Goal: Task Accomplishment & Management: Manage account settings

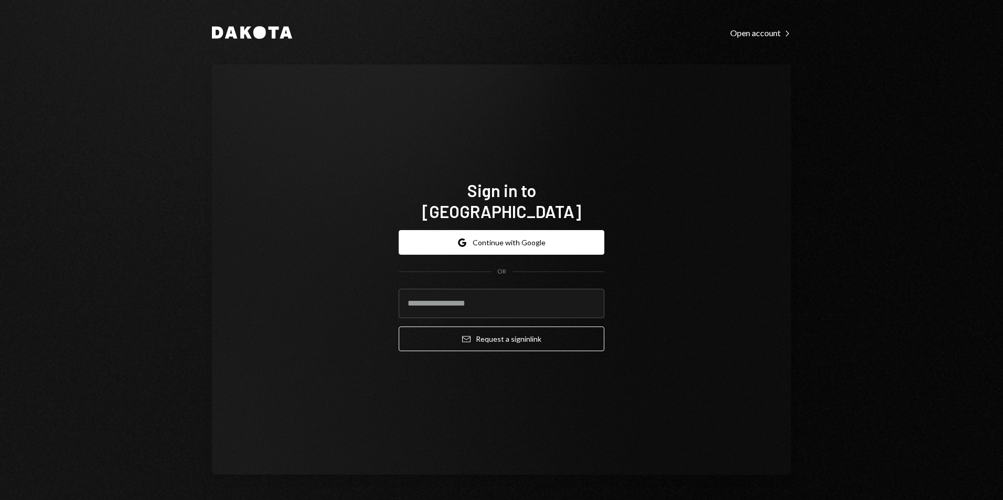
click at [479, 116] on div "Sign in to [GEOGRAPHIC_DATA] Google Continue with Google OR Email Request a sig…" at bounding box center [501, 270] width 579 height 411
click at [538, 231] on button "Google Continue with Google" at bounding box center [502, 242] width 206 height 25
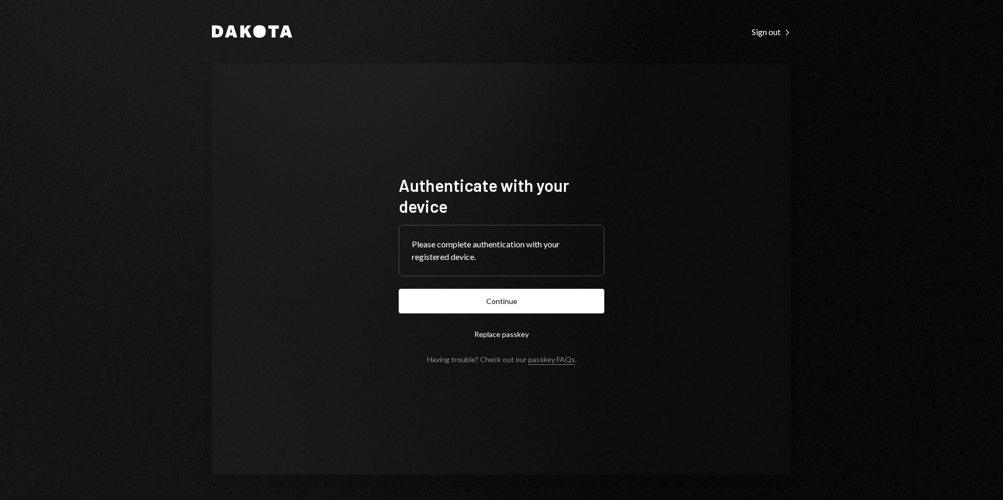
drag, startPoint x: 513, startPoint y: 302, endPoint x: 454, endPoint y: 117, distance: 194.3
click at [512, 302] on button "Continue" at bounding box center [502, 301] width 206 height 25
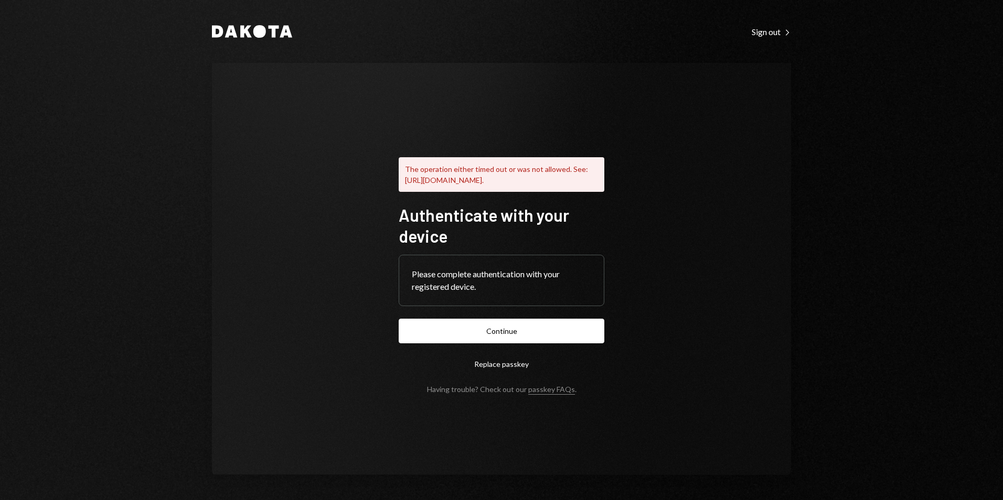
click at [812, 361] on div "Dakota Sign out Right Caret The operation either timed out or was not allowed. …" at bounding box center [502, 250] width 630 height 500
click at [516, 342] on button "Continue" at bounding box center [502, 331] width 206 height 25
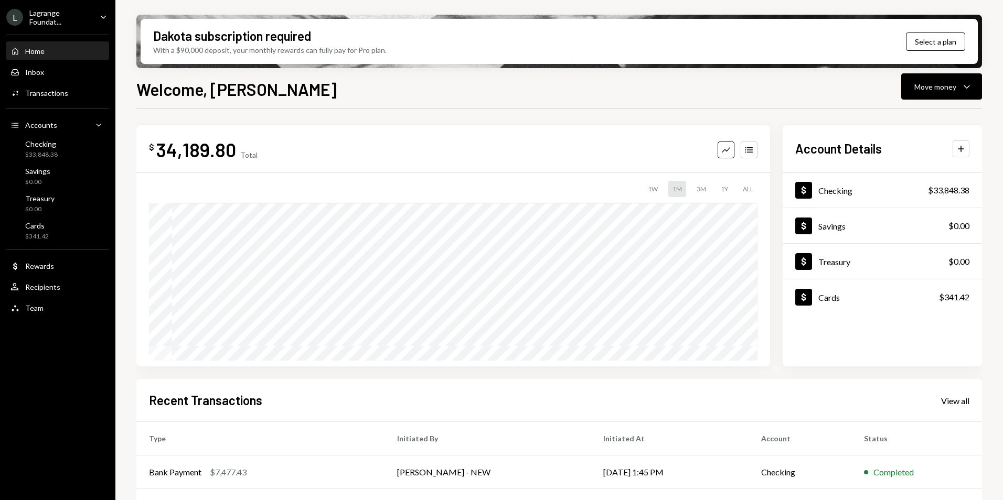
click at [49, 18] on div "Lagrange Foundat..." at bounding box center [60, 17] width 62 height 18
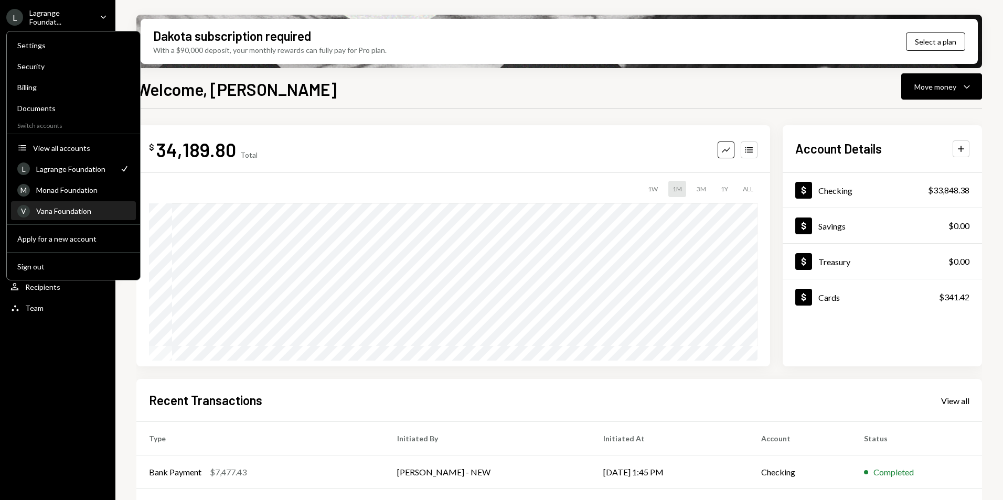
click at [55, 207] on div "Vana Foundation" at bounding box center [82, 211] width 93 height 9
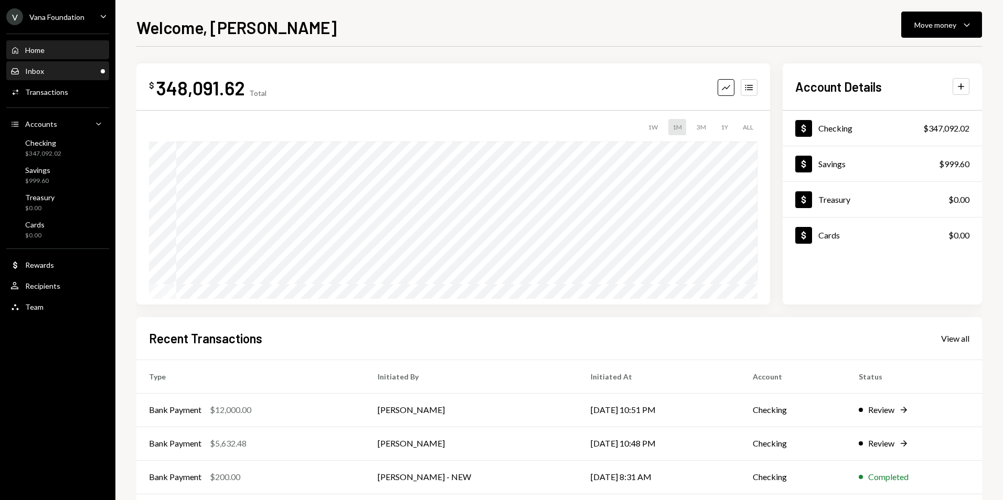
click at [87, 72] on div "Inbox Inbox" at bounding box center [57, 71] width 94 height 9
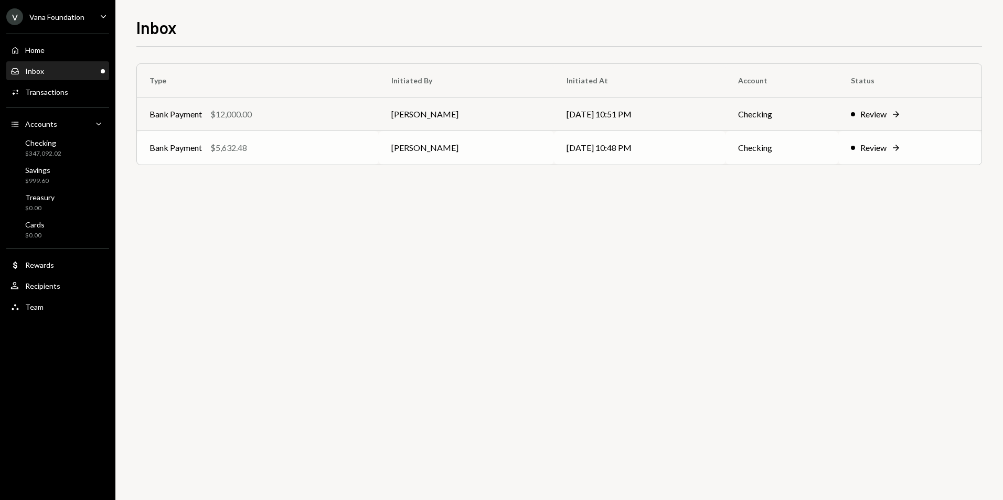
click at [262, 152] on div "Bank Payment $5,632.48" at bounding box center [258, 148] width 217 height 13
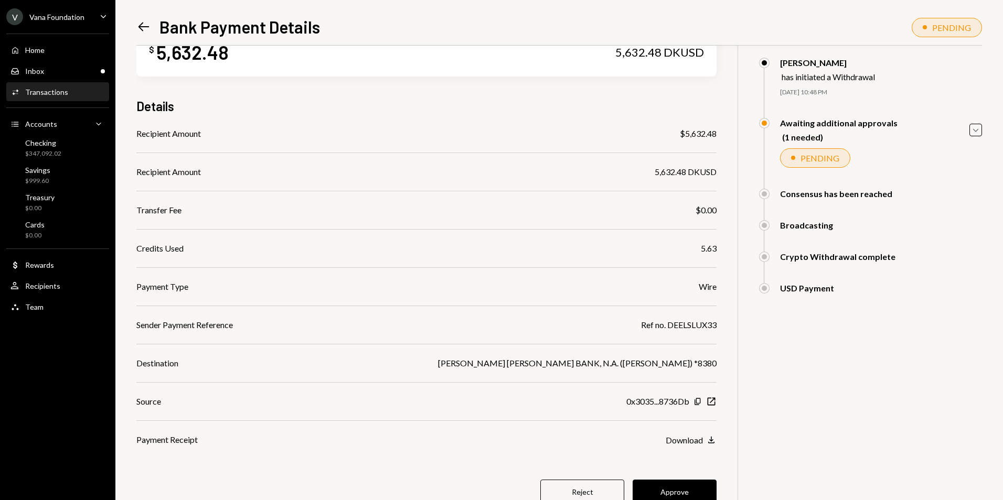
scroll to position [52, 0]
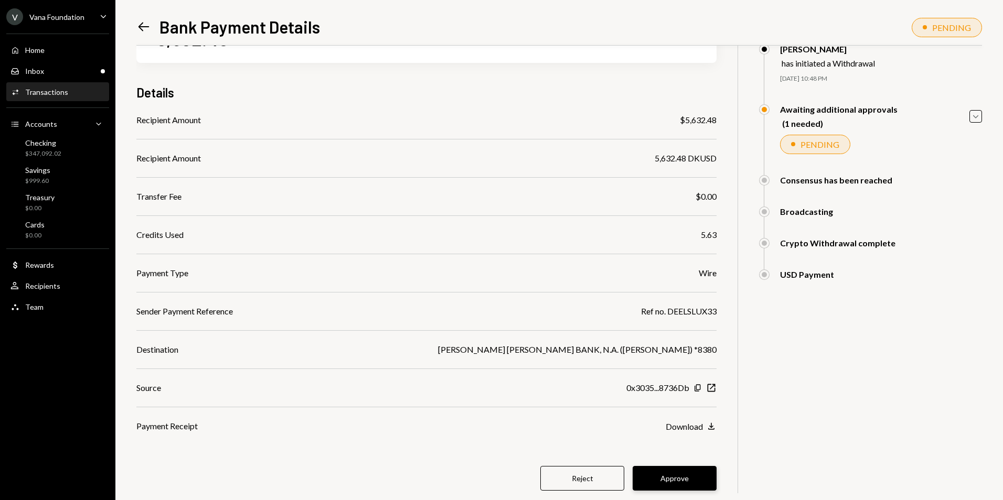
click at [691, 475] on button "Approve" at bounding box center [675, 478] width 84 height 25
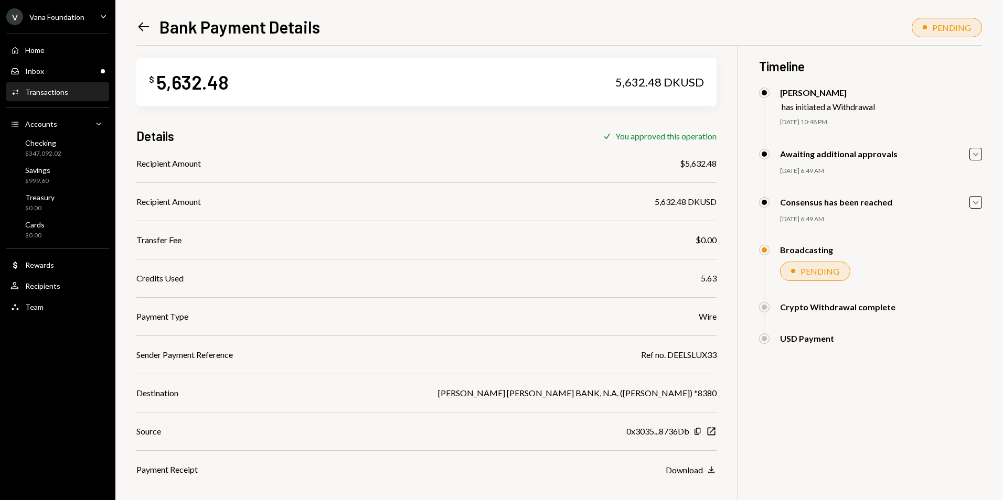
scroll to position [0, 0]
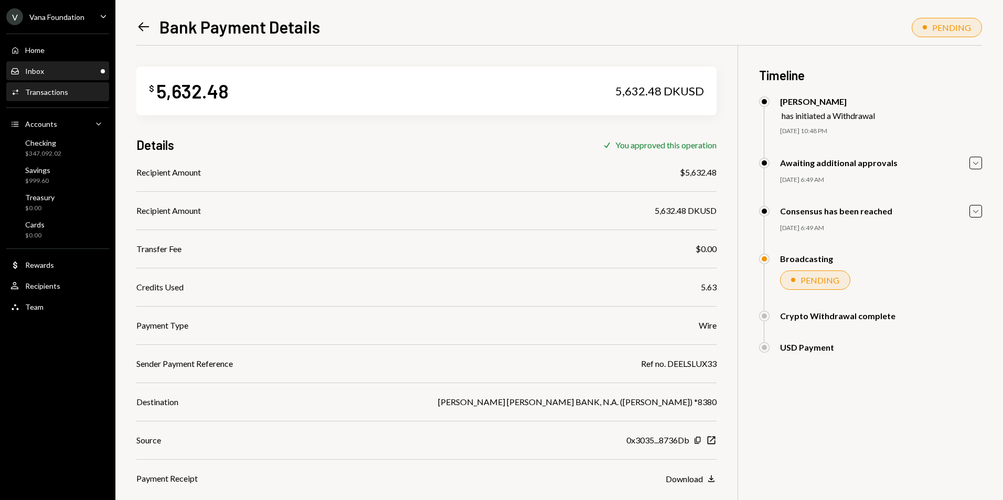
click at [41, 71] on div "Inbox" at bounding box center [34, 71] width 19 height 9
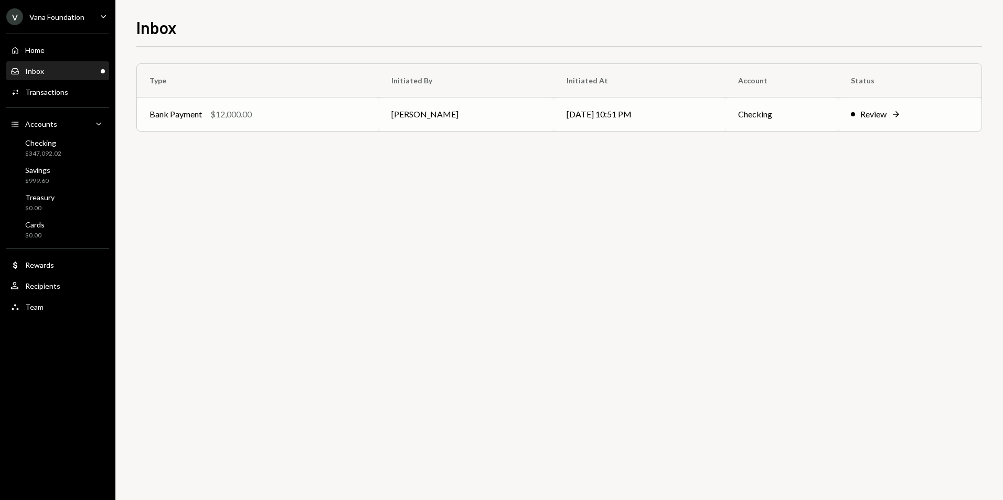
click at [288, 115] on div "Bank Payment $12,000.00" at bounding box center [258, 114] width 217 height 13
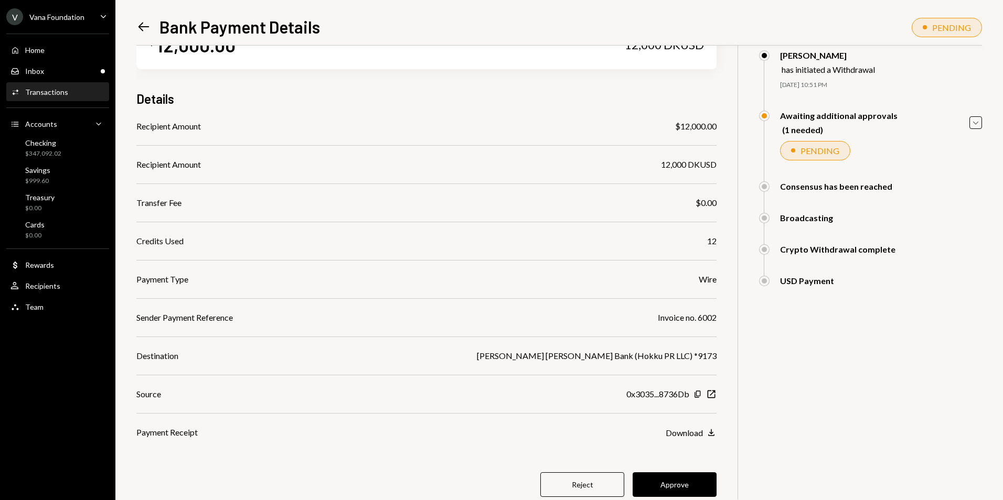
scroll to position [77, 0]
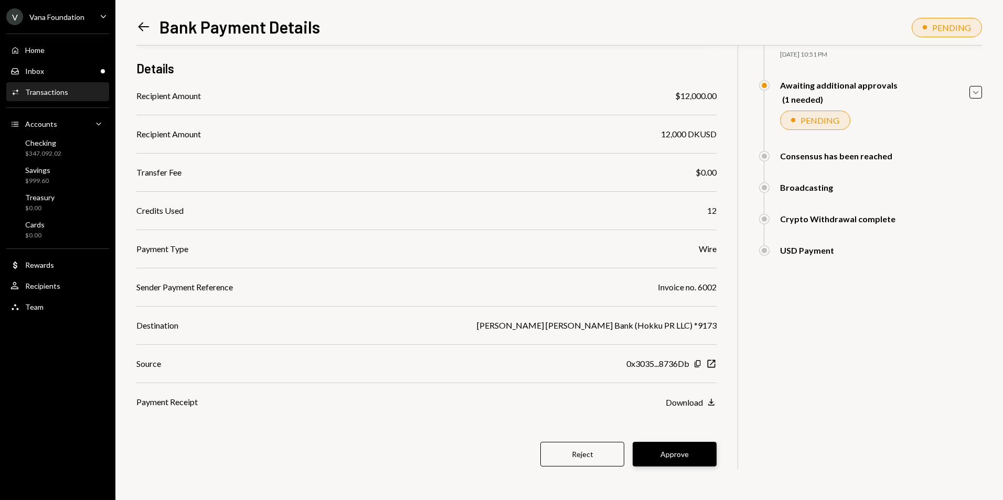
click at [668, 444] on button "Approve" at bounding box center [675, 454] width 84 height 25
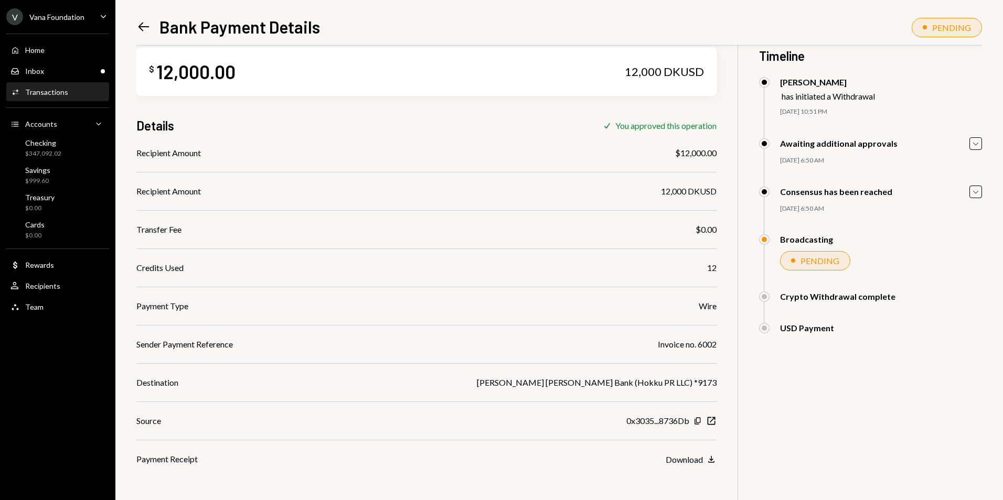
scroll to position [0, 0]
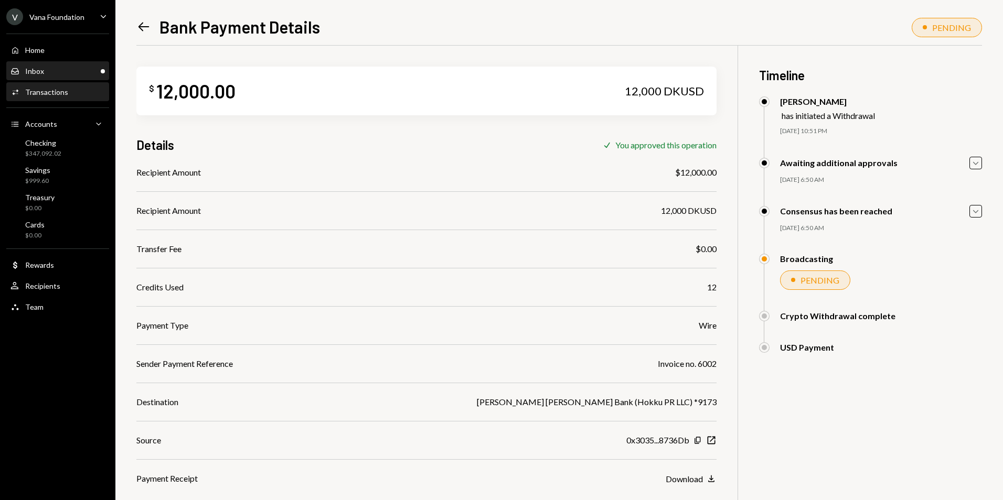
click at [25, 67] on div "Inbox" at bounding box center [34, 71] width 19 height 9
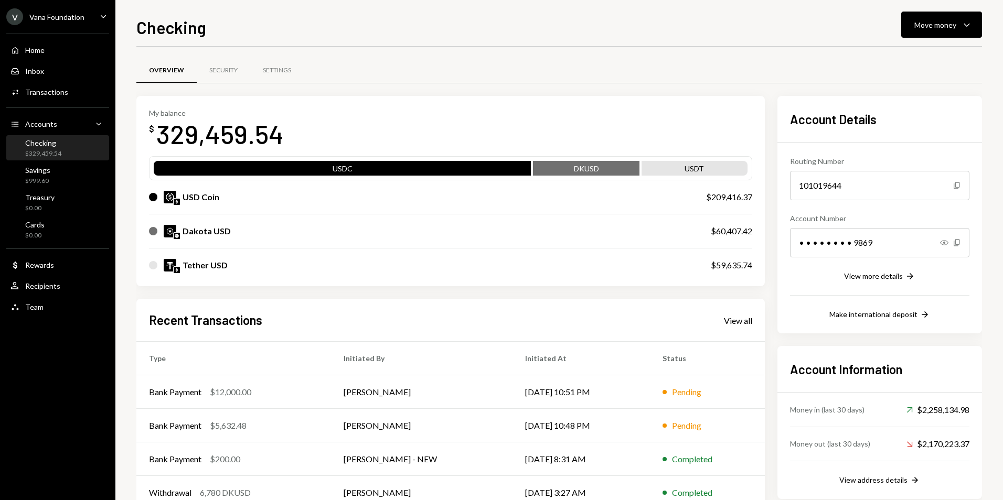
click at [54, 154] on div "$329,459.54" at bounding box center [43, 154] width 36 height 9
click at [50, 187] on div "Savings $999.60" at bounding box center [57, 176] width 94 height 24
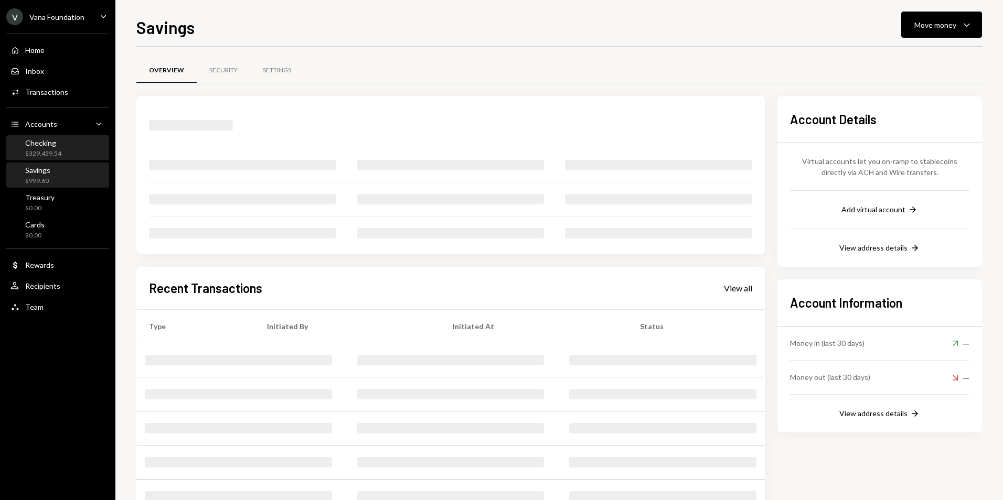
click at [52, 154] on div "$329,459.54" at bounding box center [43, 154] width 36 height 9
